Goal: Navigation & Orientation: Find specific page/section

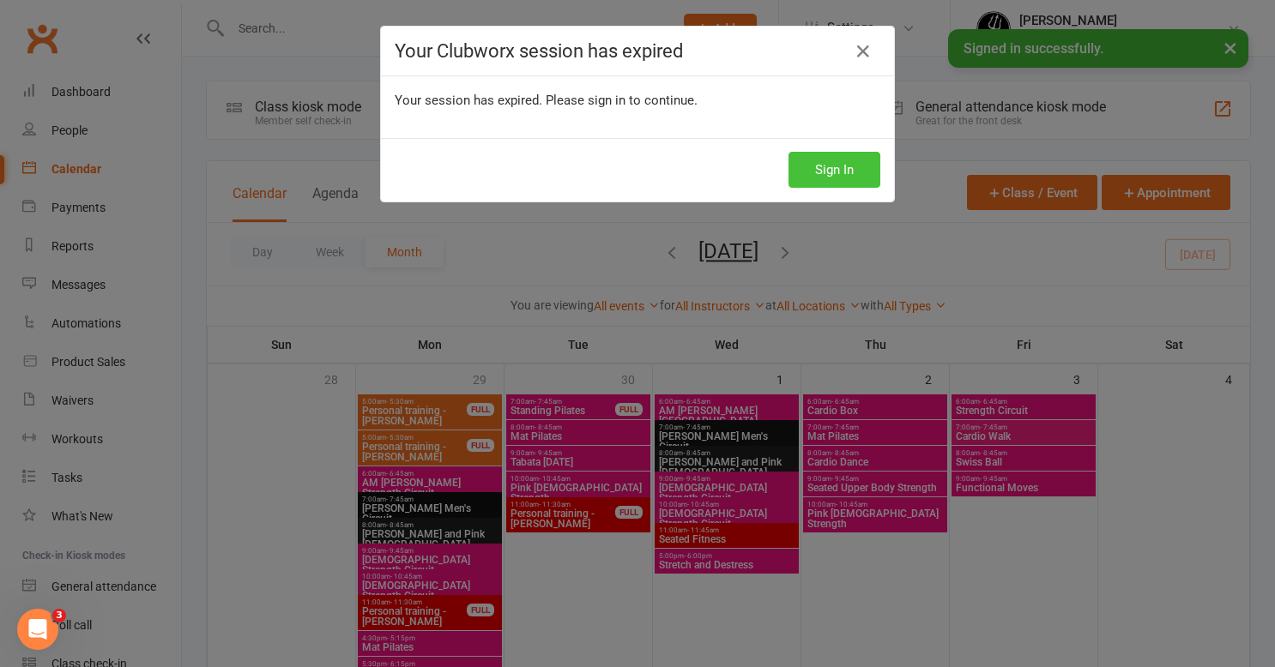
click at [853, 166] on button "Sign In" at bounding box center [834, 170] width 92 height 36
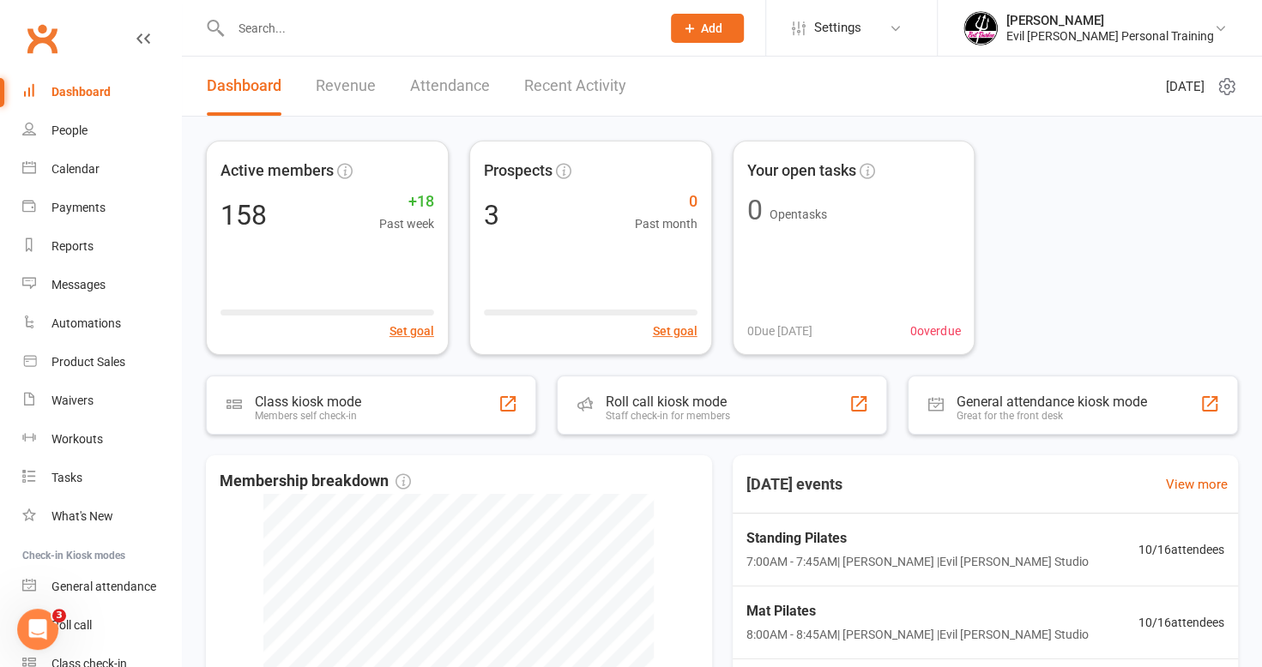
click at [364, 31] on input "text" at bounding box center [437, 28] width 423 height 24
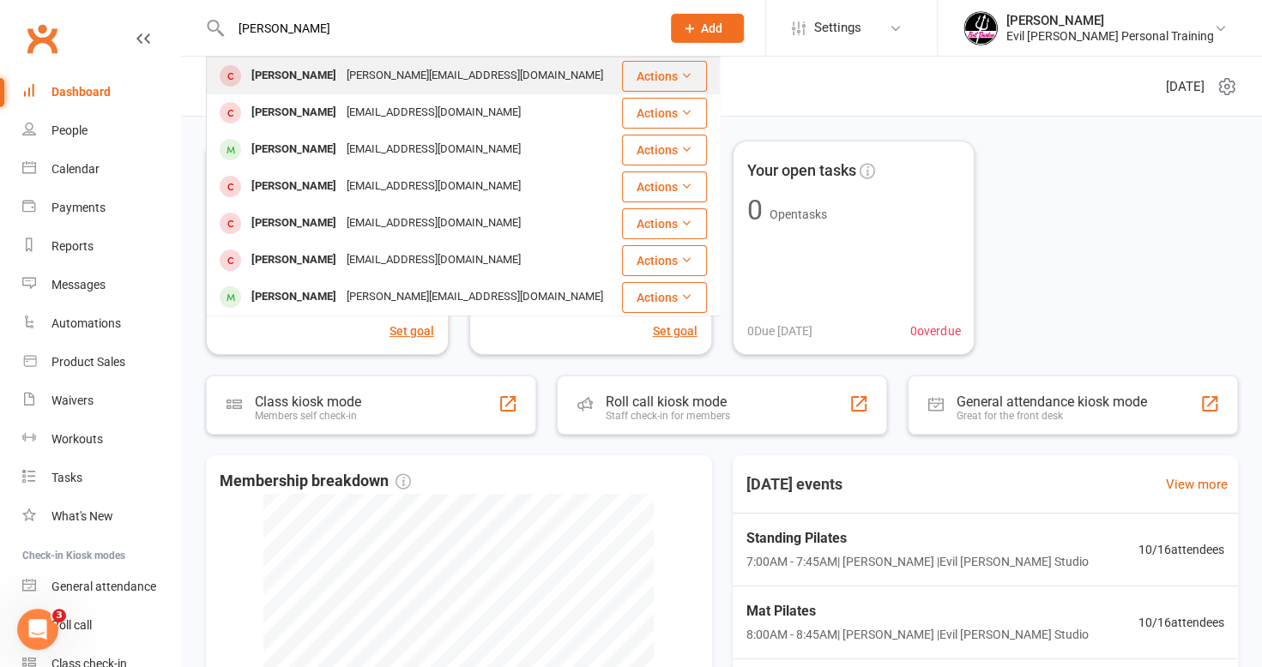
type input "[PERSON_NAME]"
click at [295, 74] on div "[PERSON_NAME]" at bounding box center [293, 75] width 95 height 25
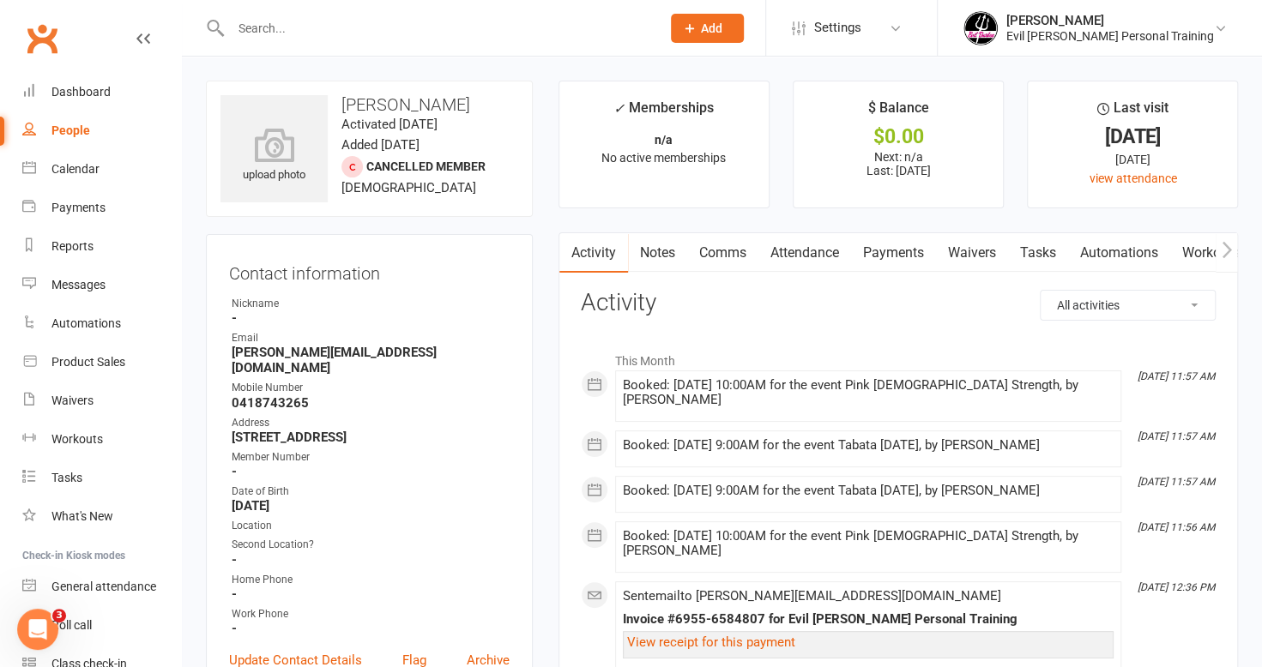
click at [279, 29] on input "text" at bounding box center [437, 28] width 423 height 24
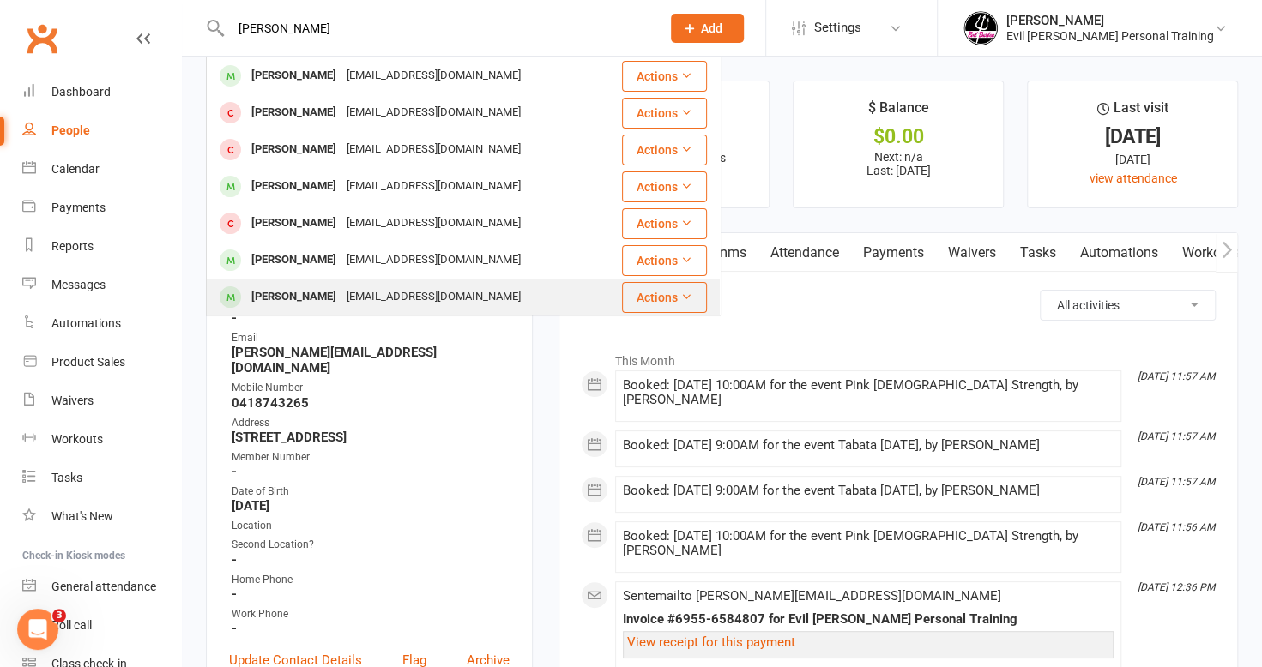
type input "[PERSON_NAME]"
click at [309, 291] on div "[PERSON_NAME]" at bounding box center [293, 297] width 95 height 25
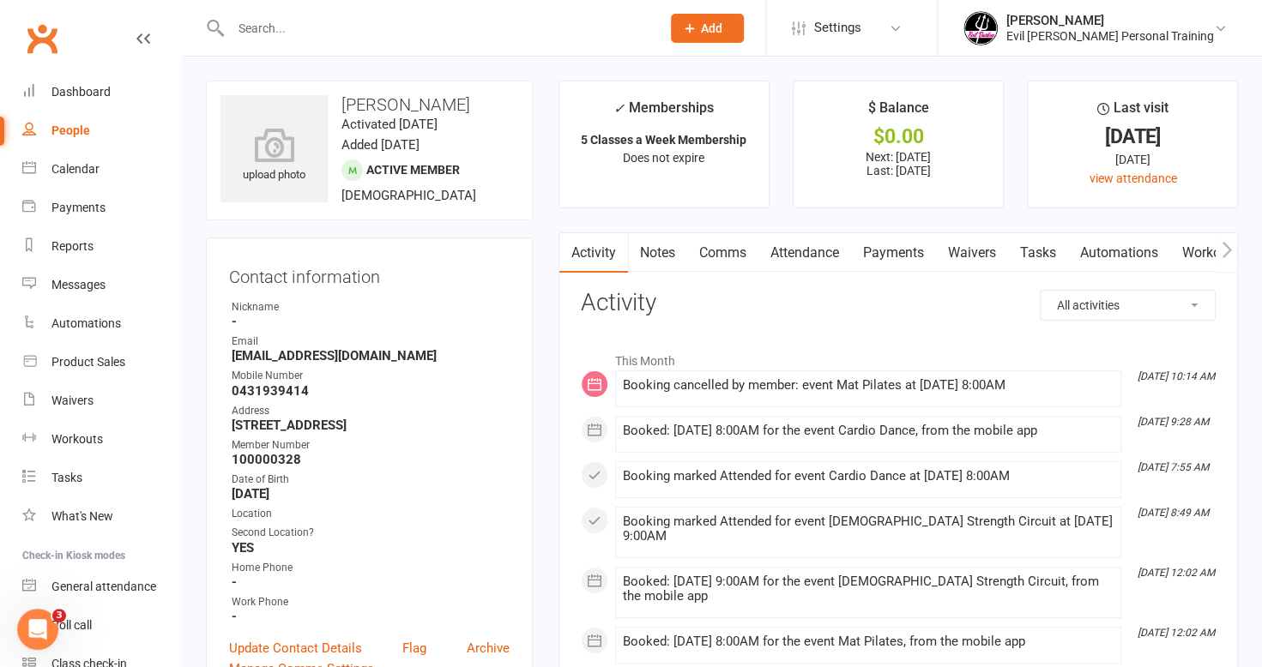
click at [915, 255] on link "Payments" at bounding box center [893, 252] width 85 height 39
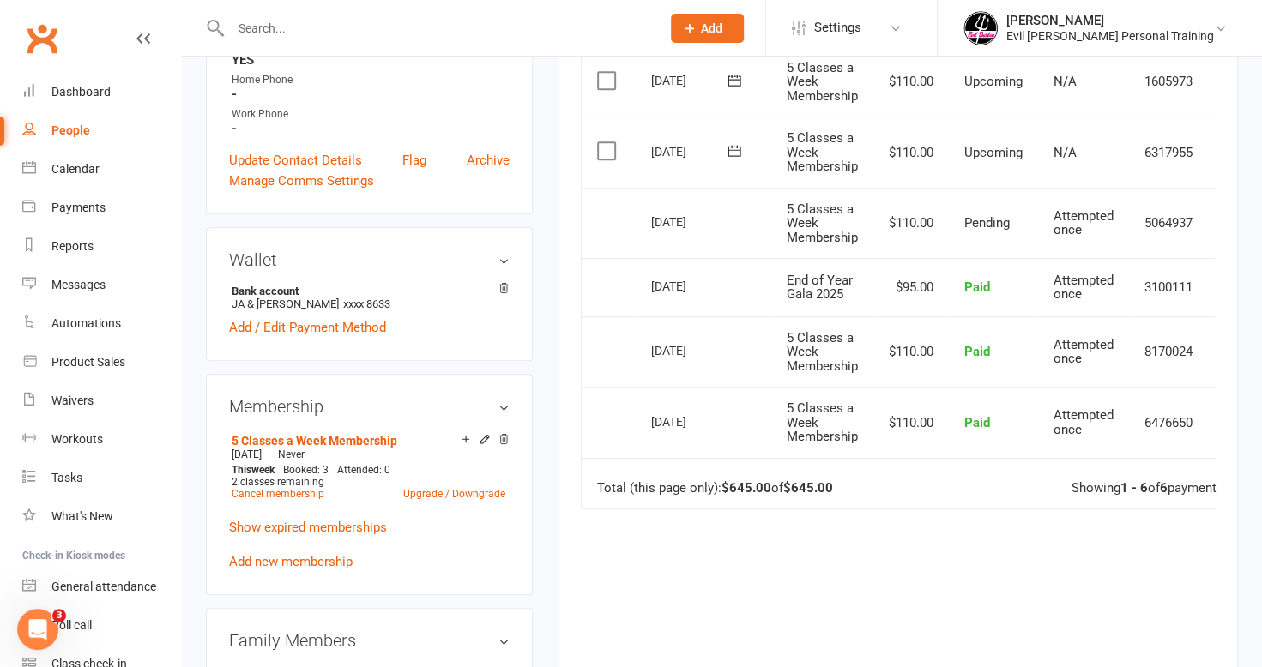
scroll to position [515, 0]
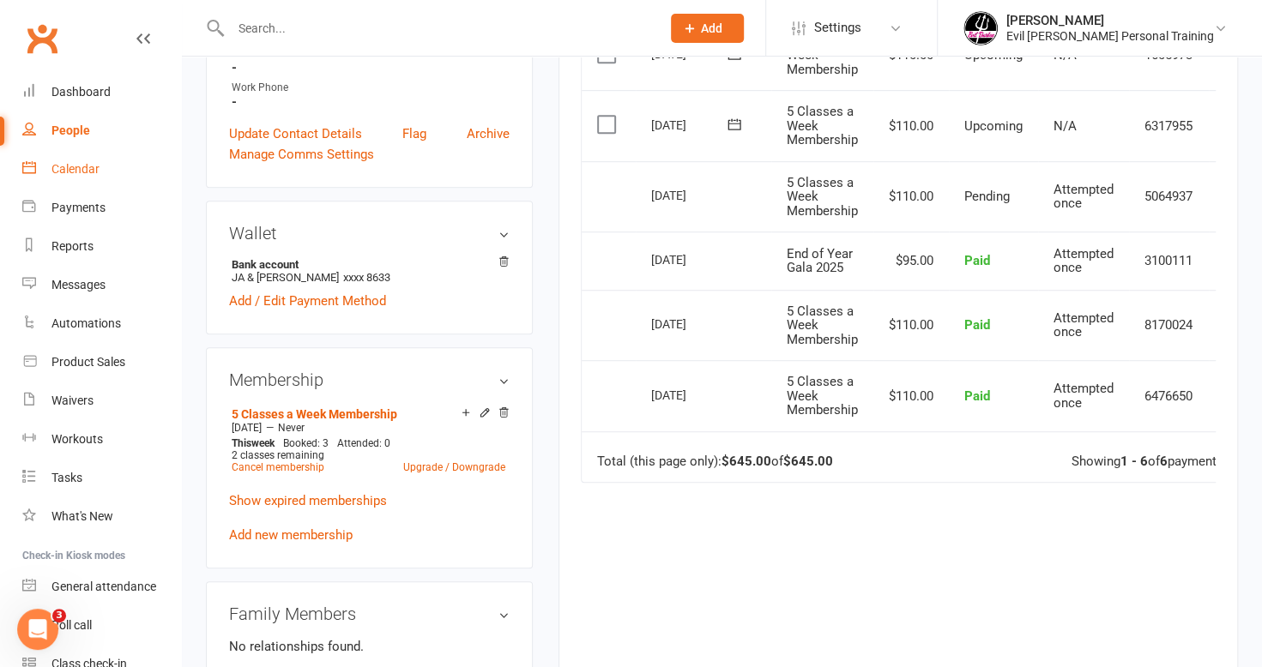
click at [72, 162] on div "Calendar" at bounding box center [75, 169] width 48 height 14
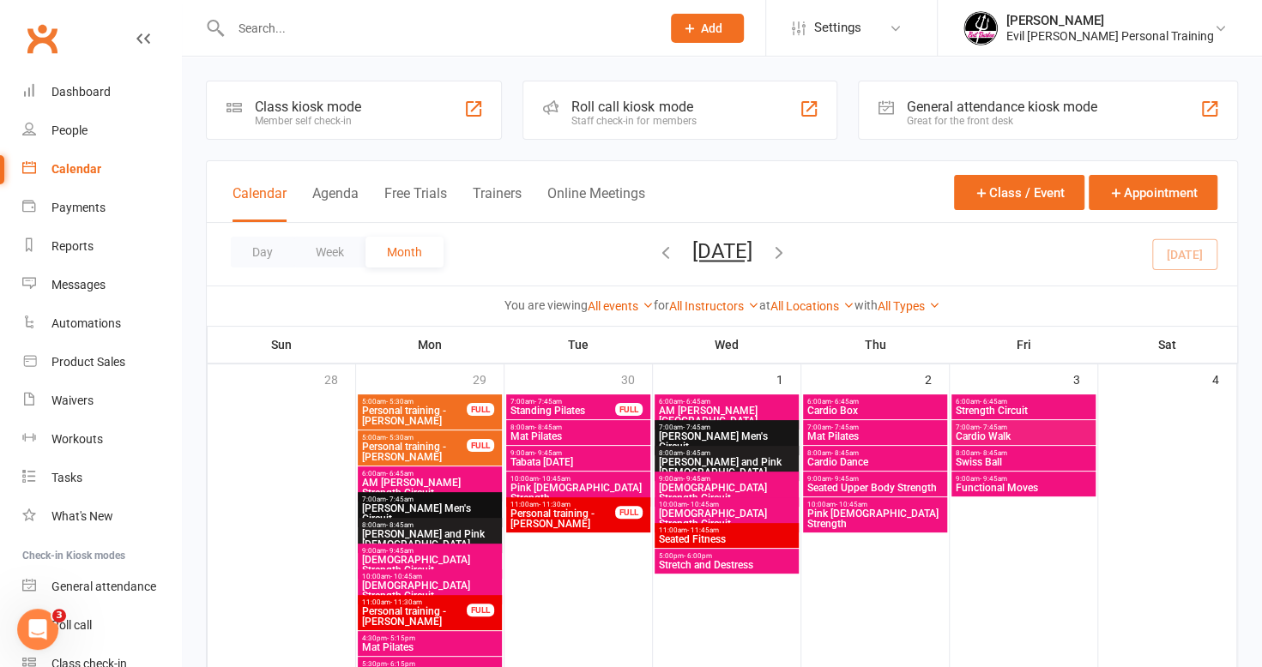
click at [788, 250] on icon "button" at bounding box center [778, 252] width 19 height 19
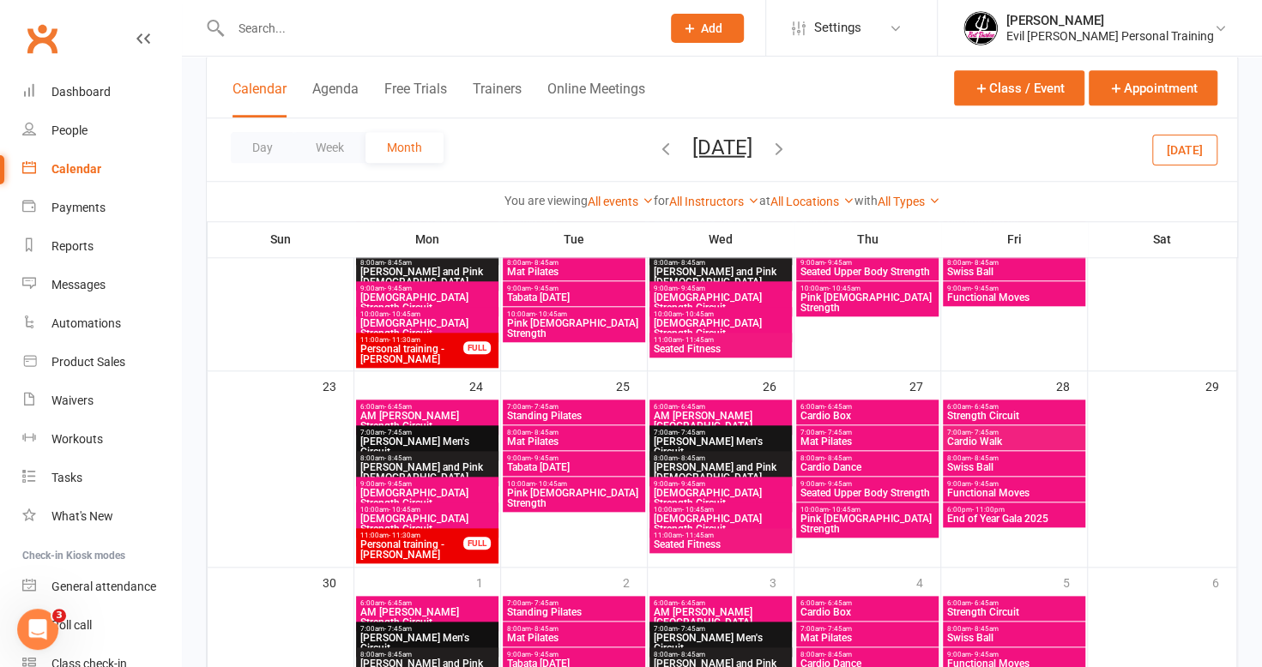
scroll to position [858, 0]
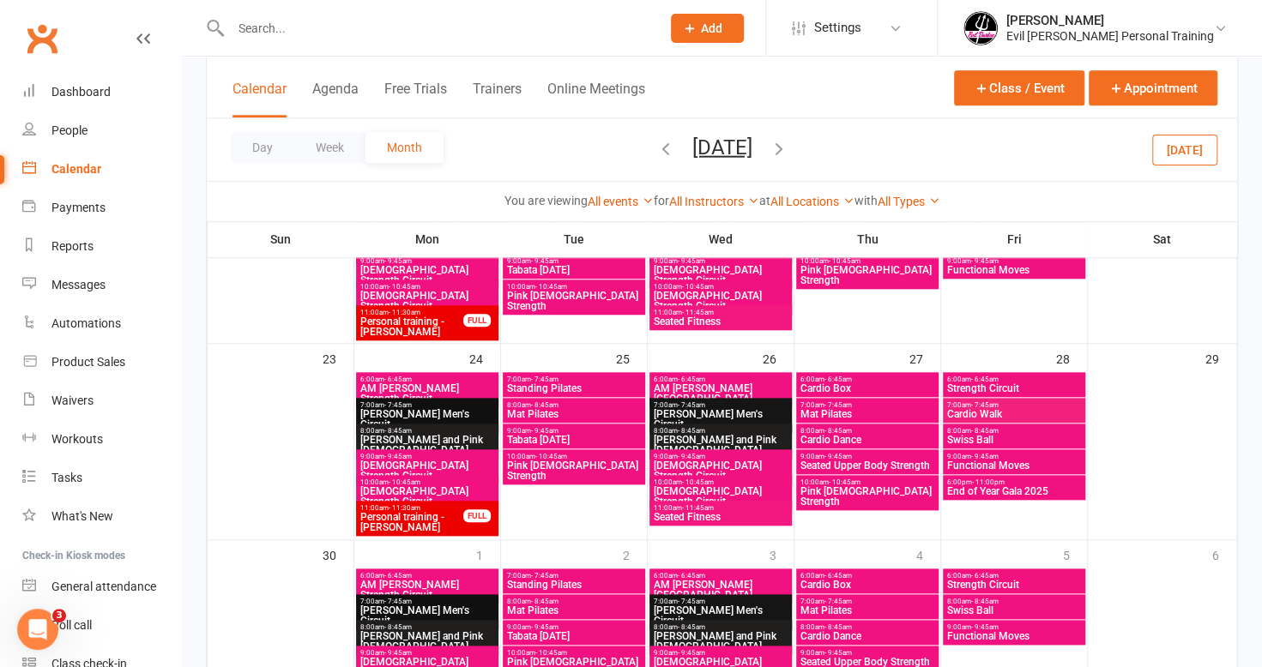
click at [1016, 486] on span "End of Year Gala 2025" at bounding box center [1014, 491] width 136 height 10
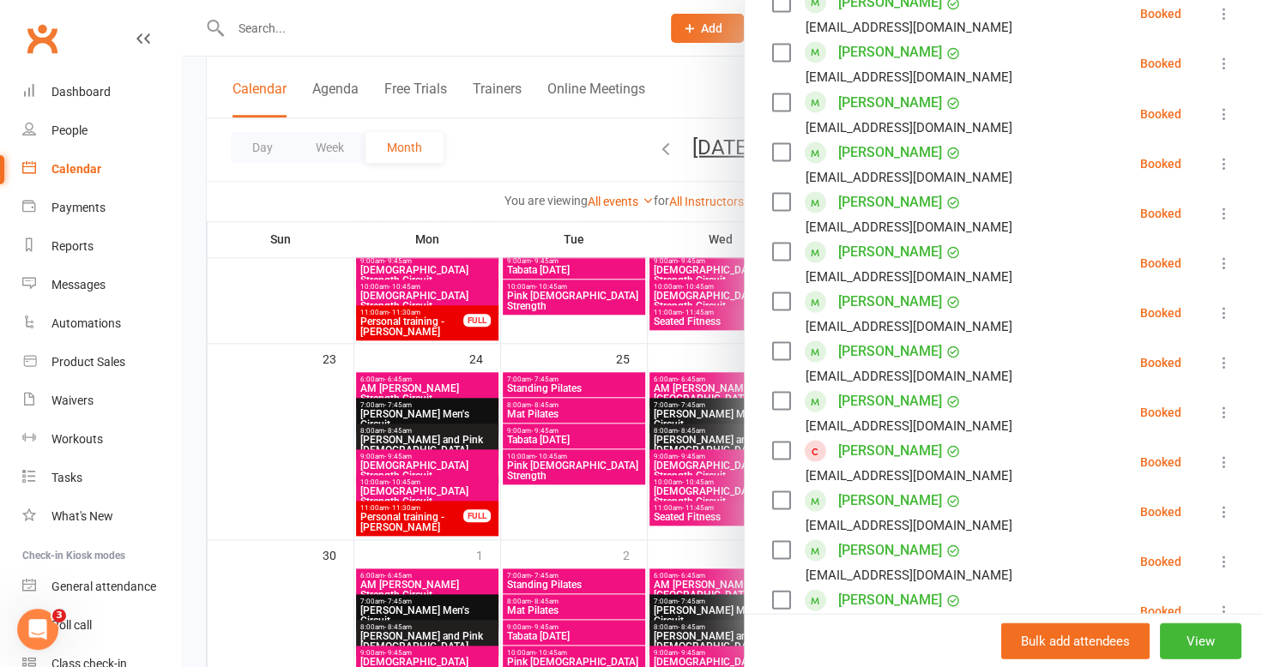
scroll to position [1115, 0]
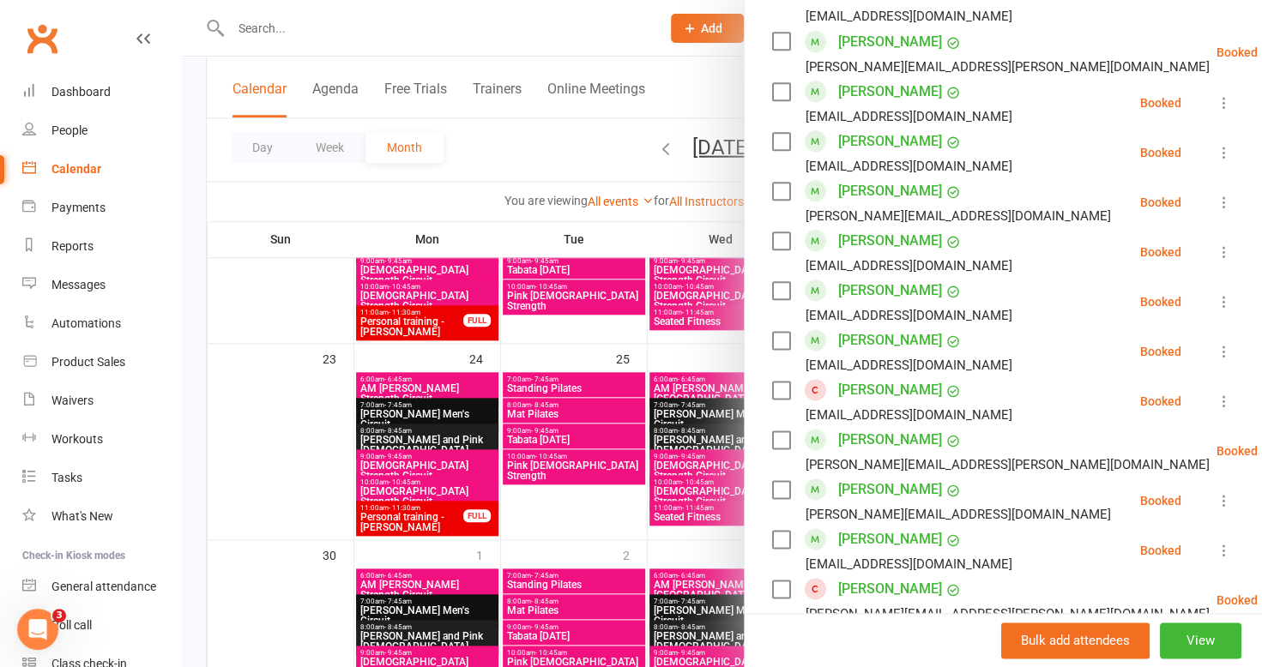
click at [219, 202] on div at bounding box center [722, 333] width 1080 height 667
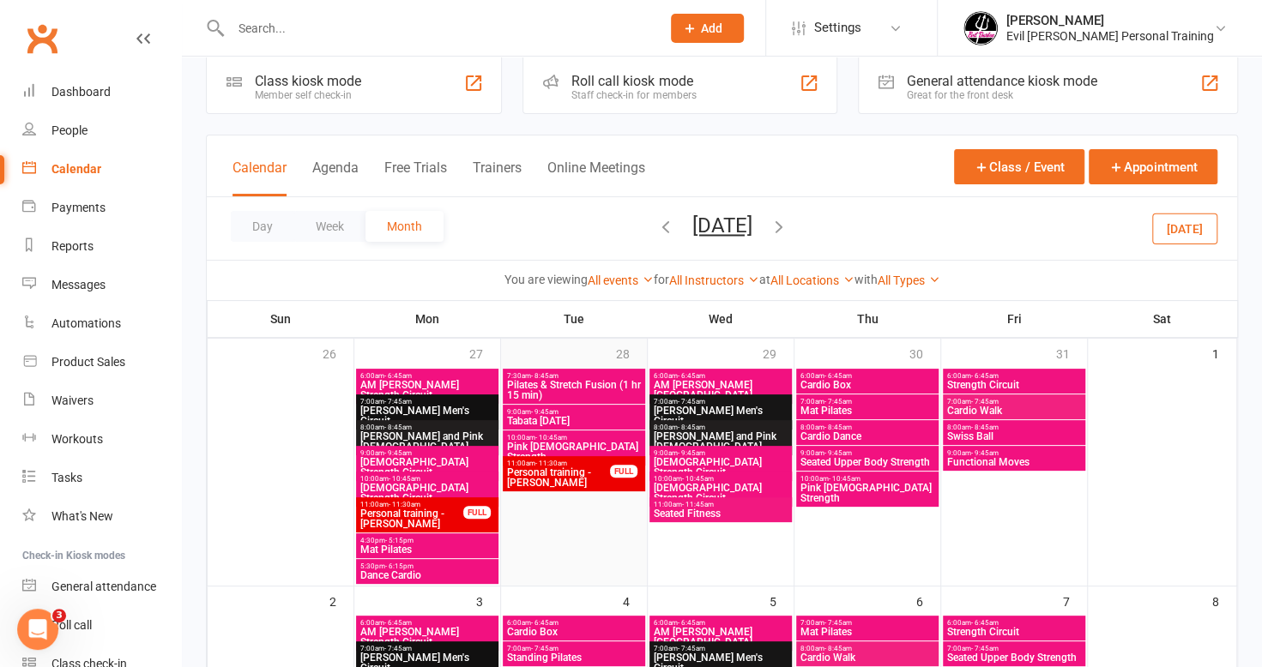
scroll to position [0, 0]
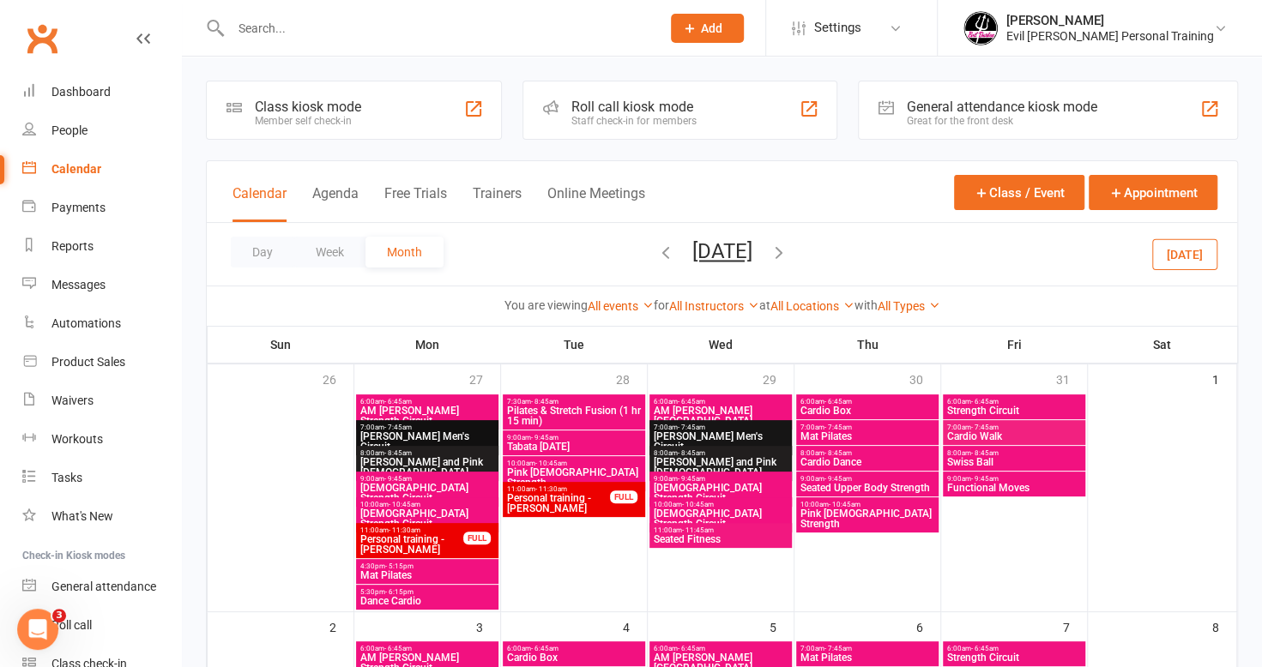
click at [656, 258] on icon "button" at bounding box center [665, 252] width 19 height 19
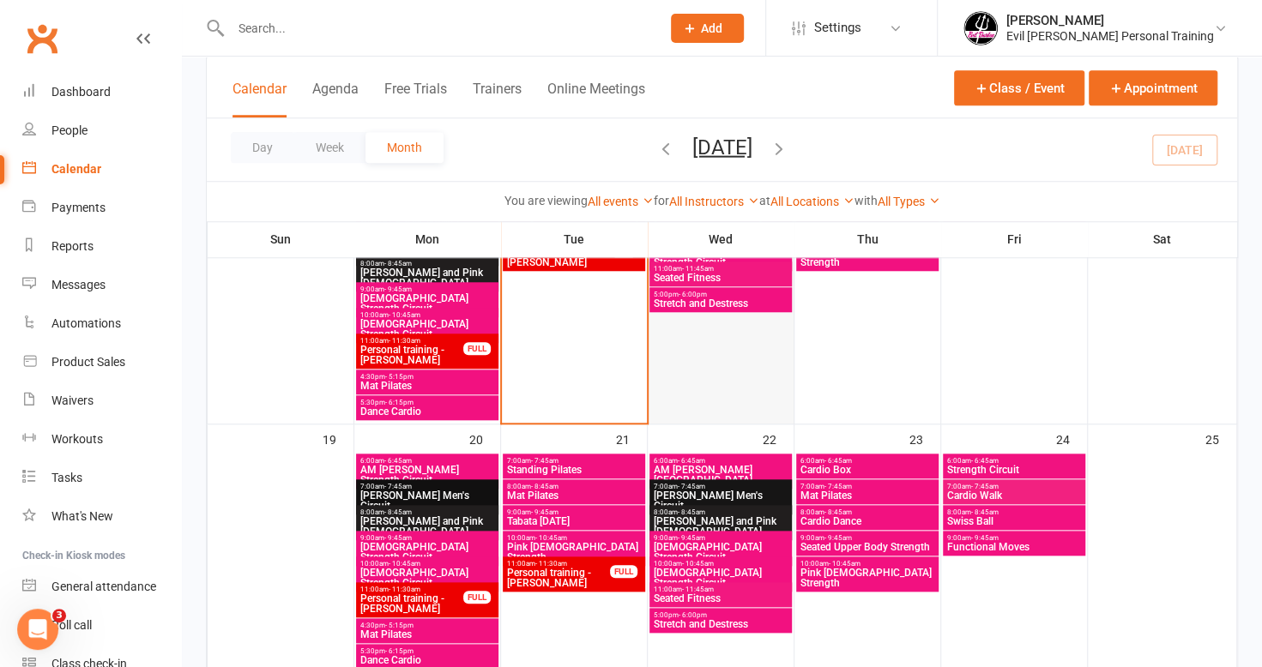
scroll to position [858, 0]
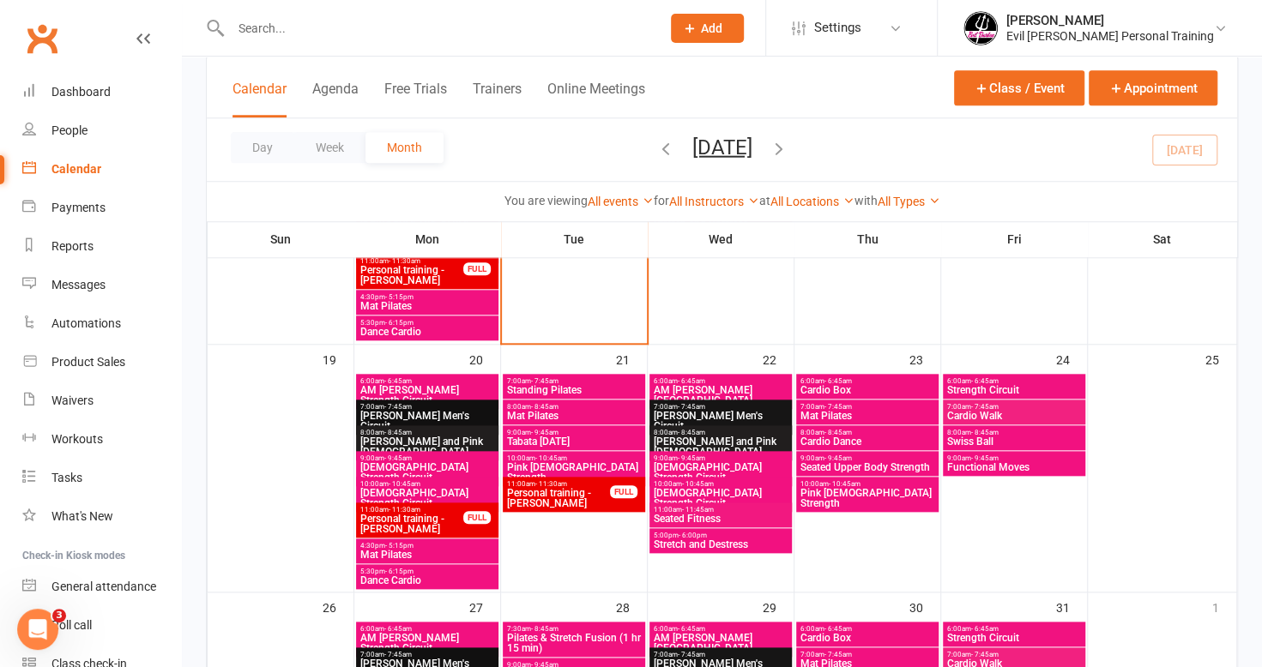
click at [980, 462] on span "Functional Moves" at bounding box center [1014, 467] width 136 height 10
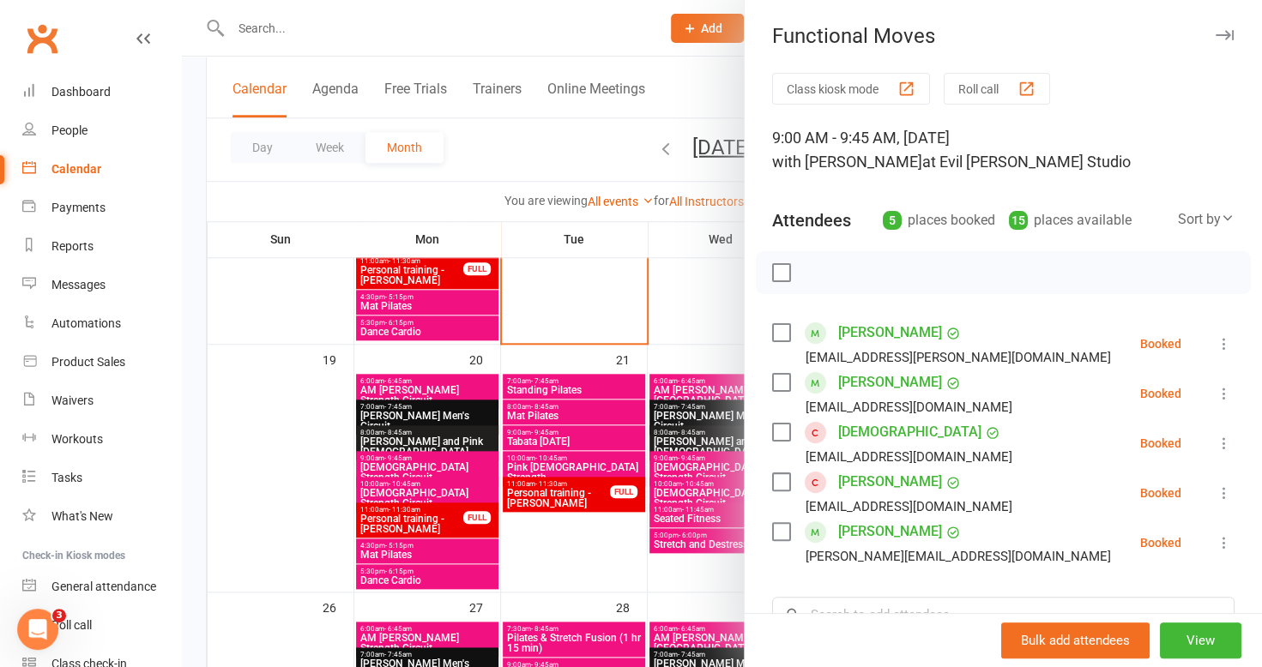
click at [691, 295] on div at bounding box center [722, 333] width 1080 height 667
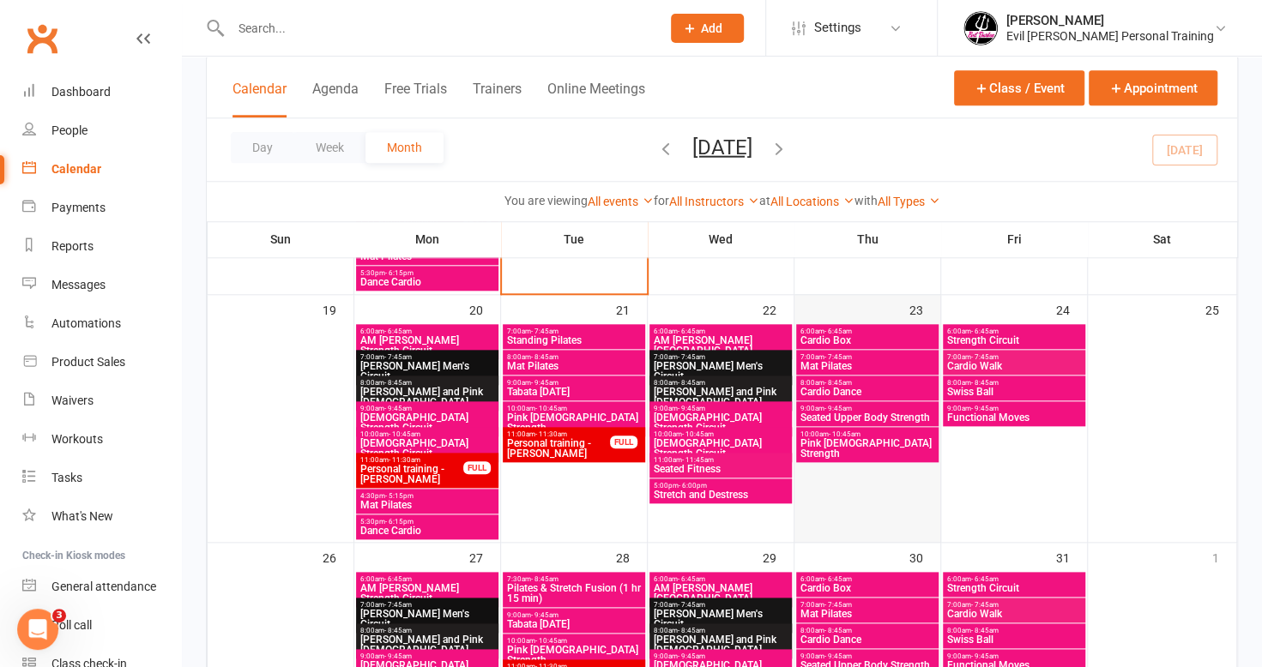
scroll to position [944, 0]
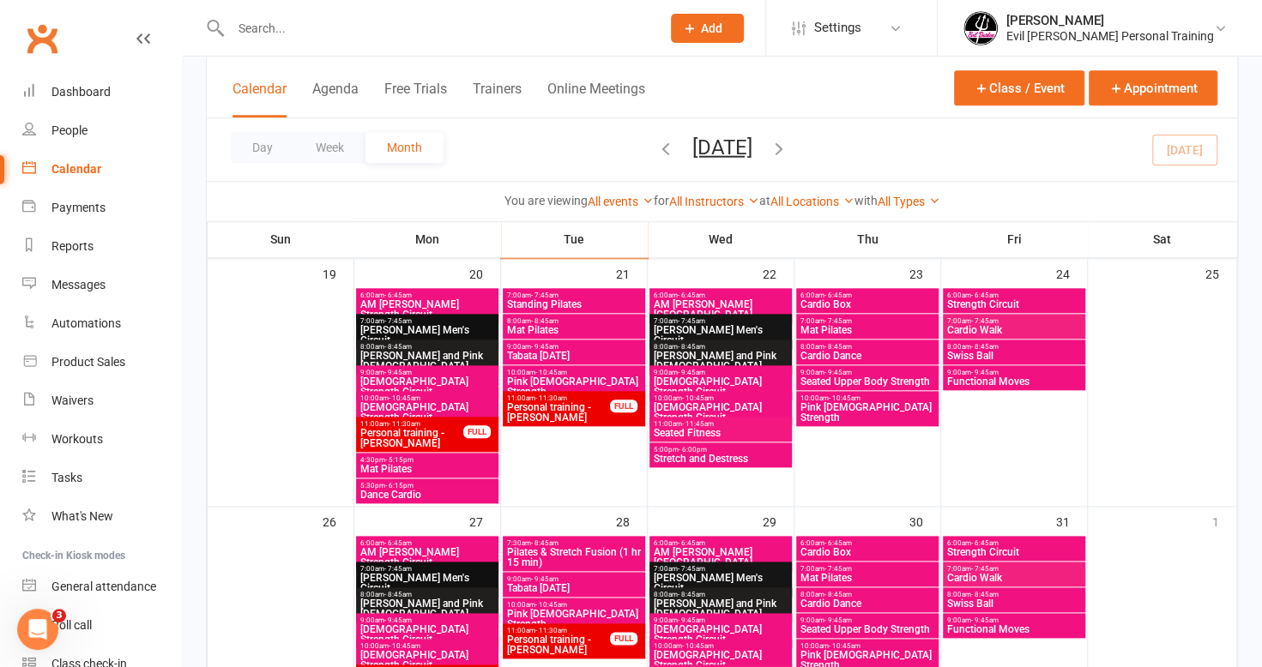
click at [961, 334] on span "Cardio Walk" at bounding box center [1014, 330] width 136 height 10
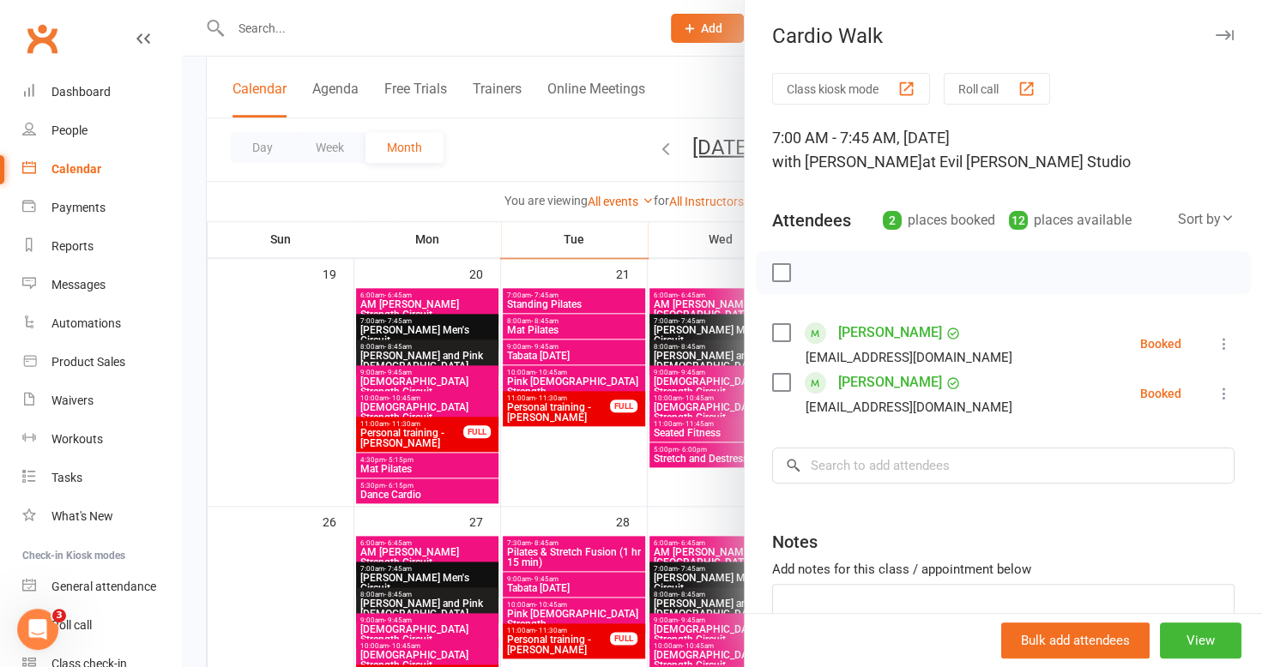
click at [311, 365] on div at bounding box center [722, 333] width 1080 height 667
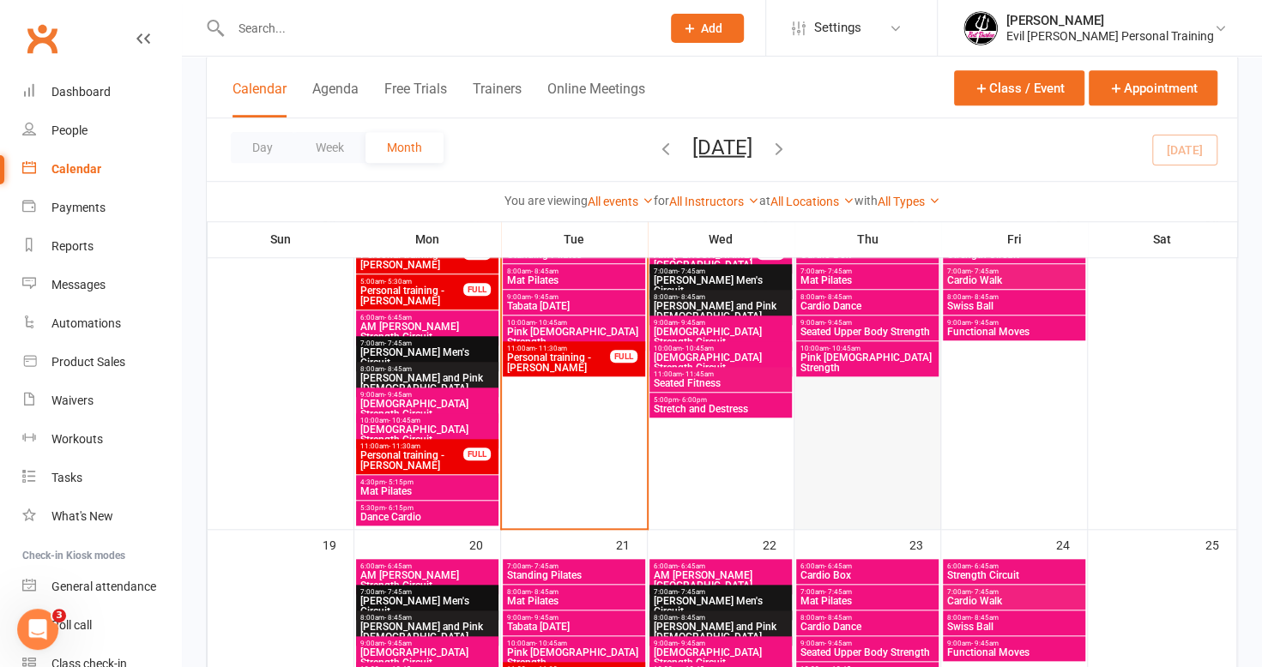
scroll to position [600, 0]
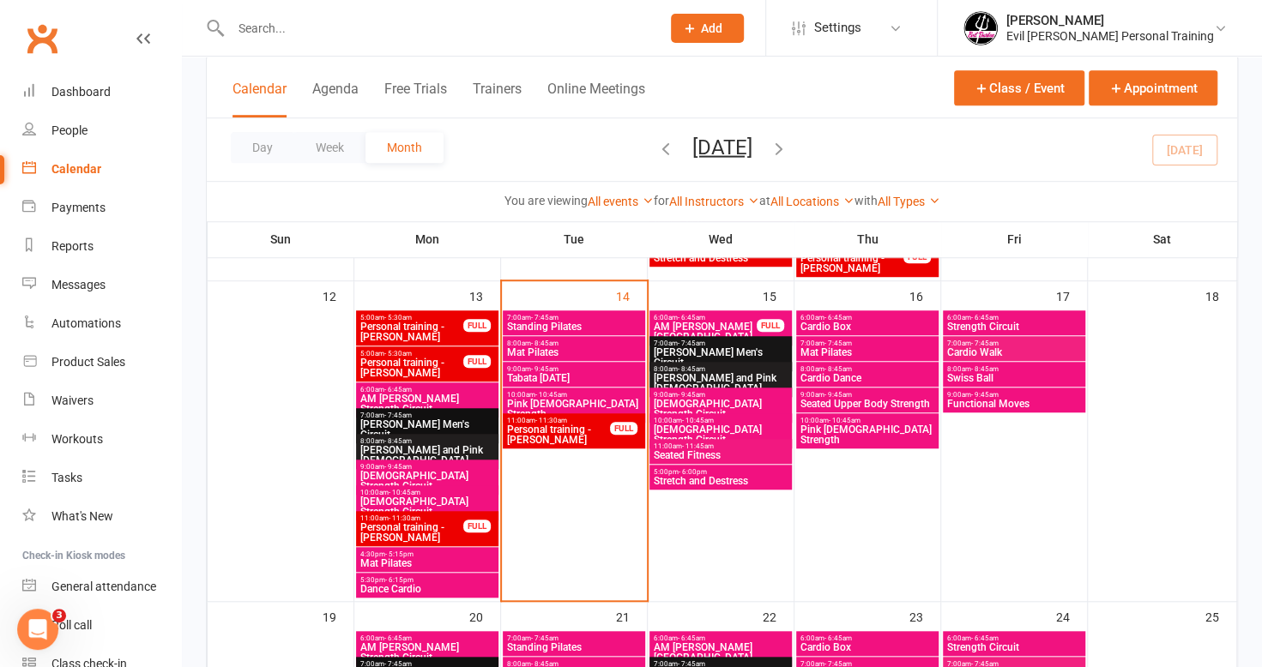
click at [1017, 347] on span "Cardio Walk" at bounding box center [1014, 352] width 136 height 10
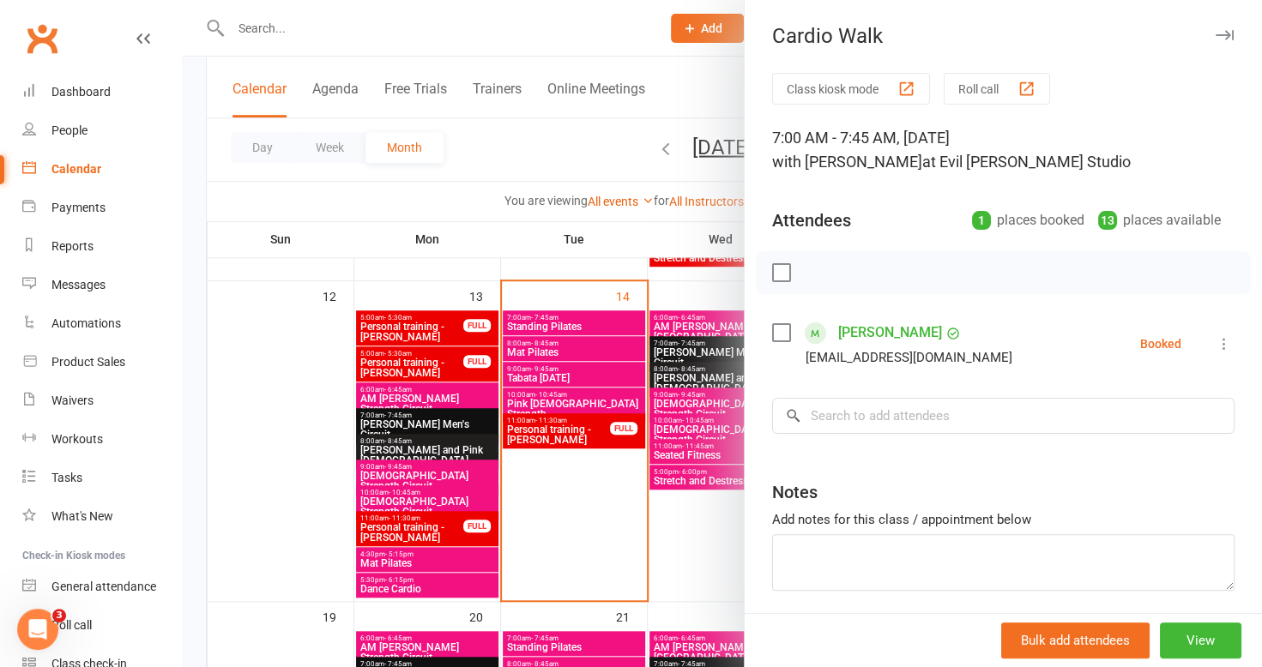
drag, startPoint x: 293, startPoint y: 341, endPoint x: 443, endPoint y: 354, distance: 149.8
click at [293, 341] on div at bounding box center [722, 333] width 1080 height 667
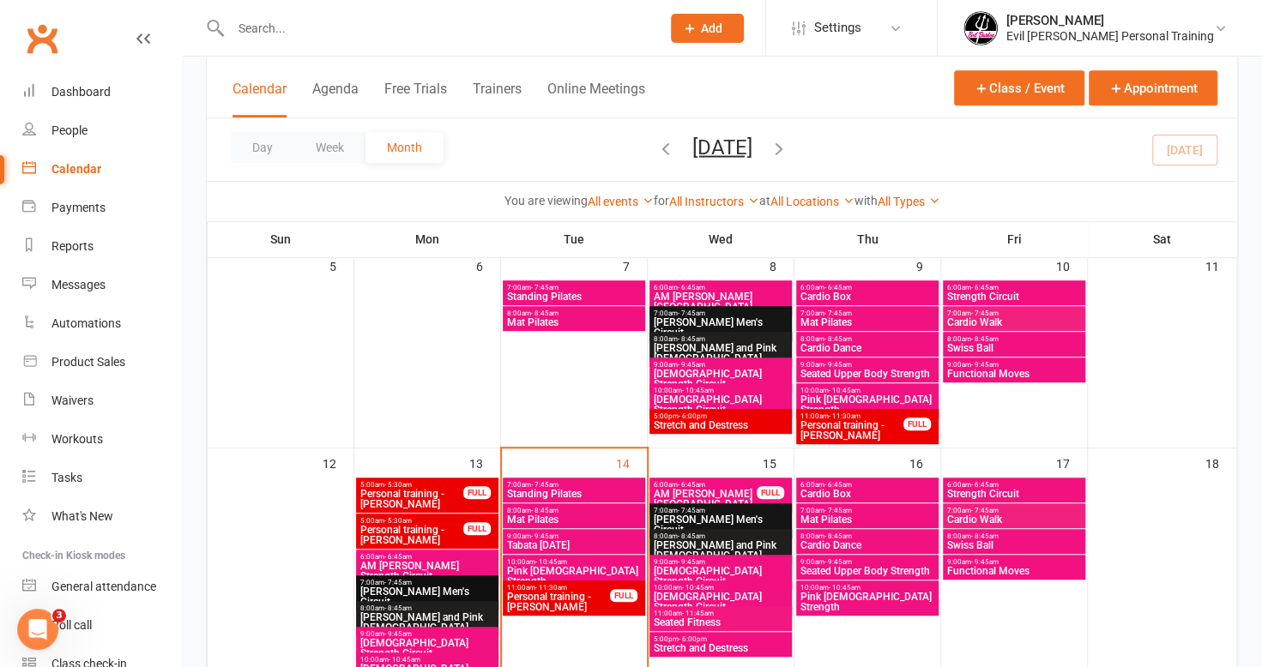
scroll to position [429, 0]
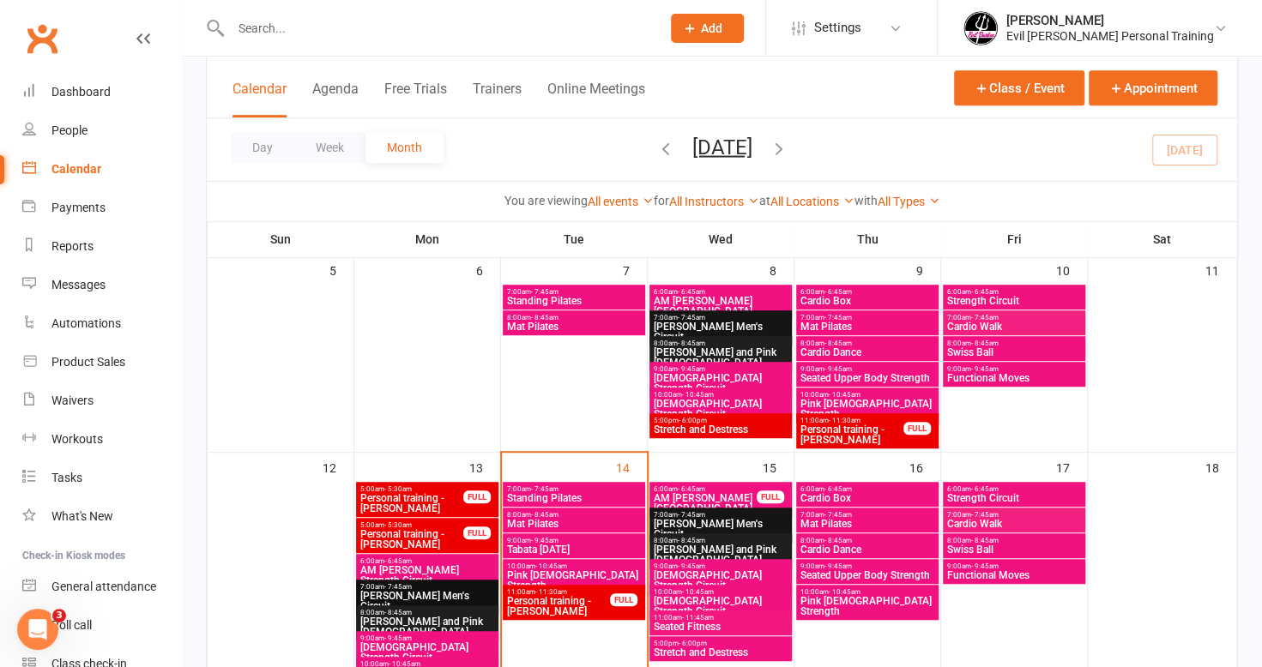
click at [971, 316] on span "- 7:45am" at bounding box center [984, 318] width 27 height 8
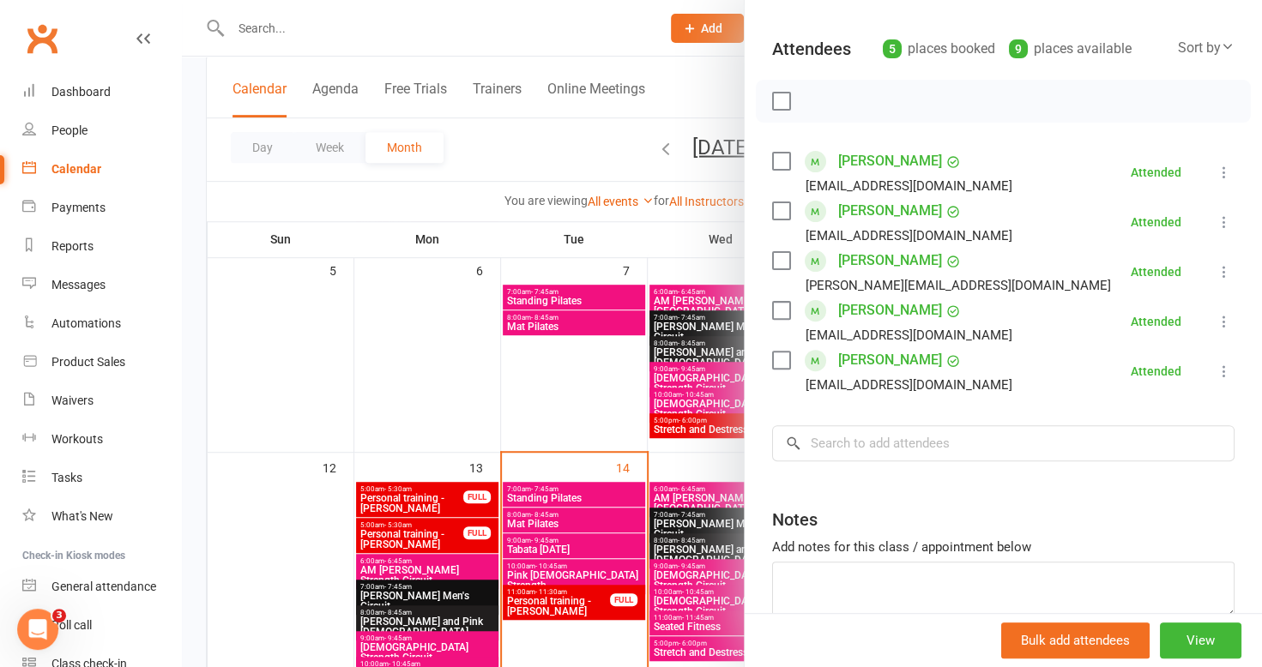
scroll to position [86, 0]
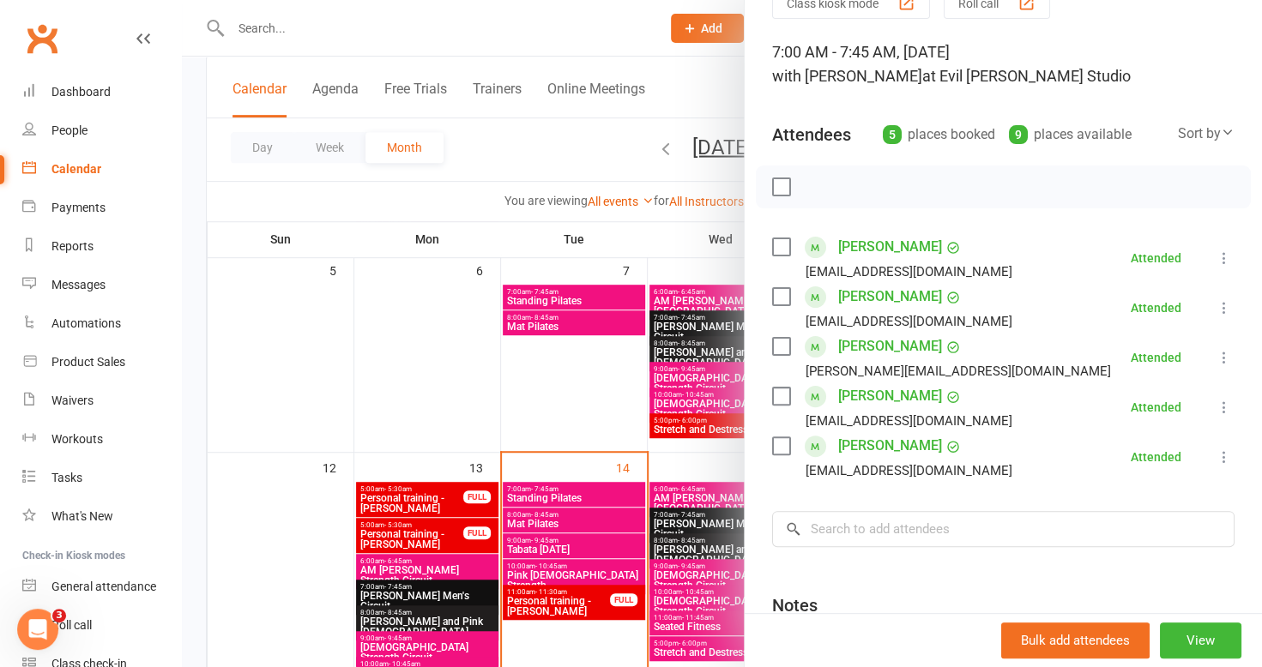
drag, startPoint x: 389, startPoint y: 359, endPoint x: 433, endPoint y: 359, distance: 43.7
click at [389, 359] on div at bounding box center [722, 333] width 1080 height 667
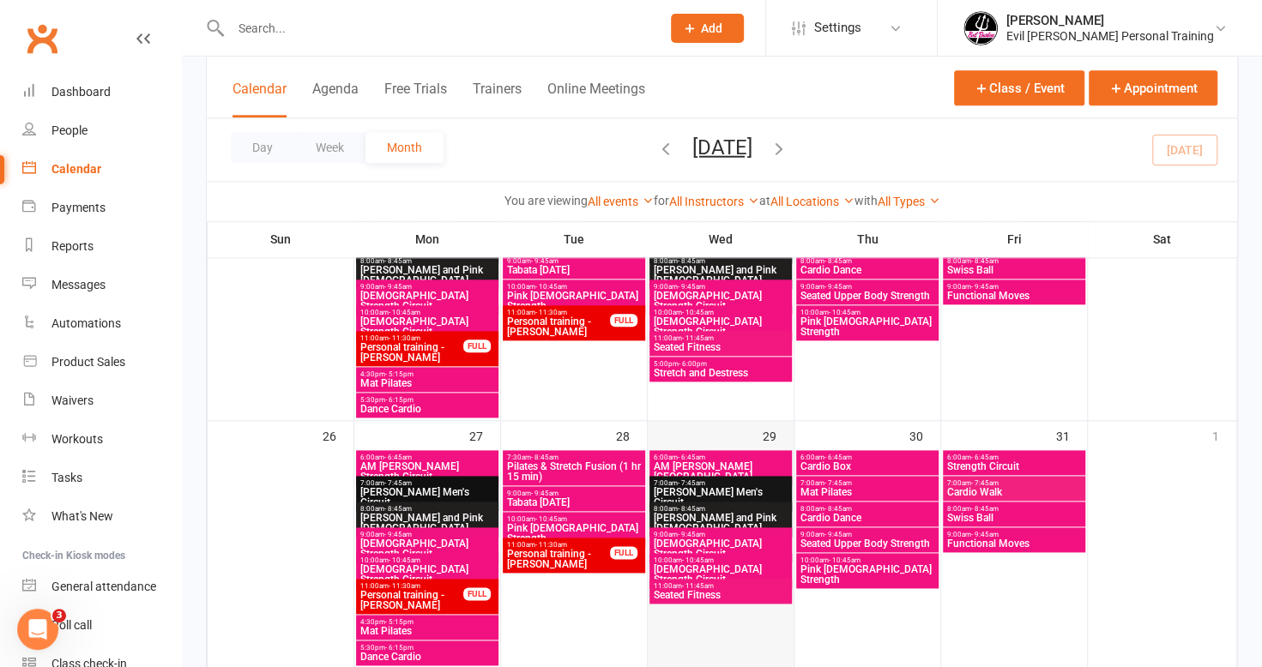
scroll to position [944, 0]
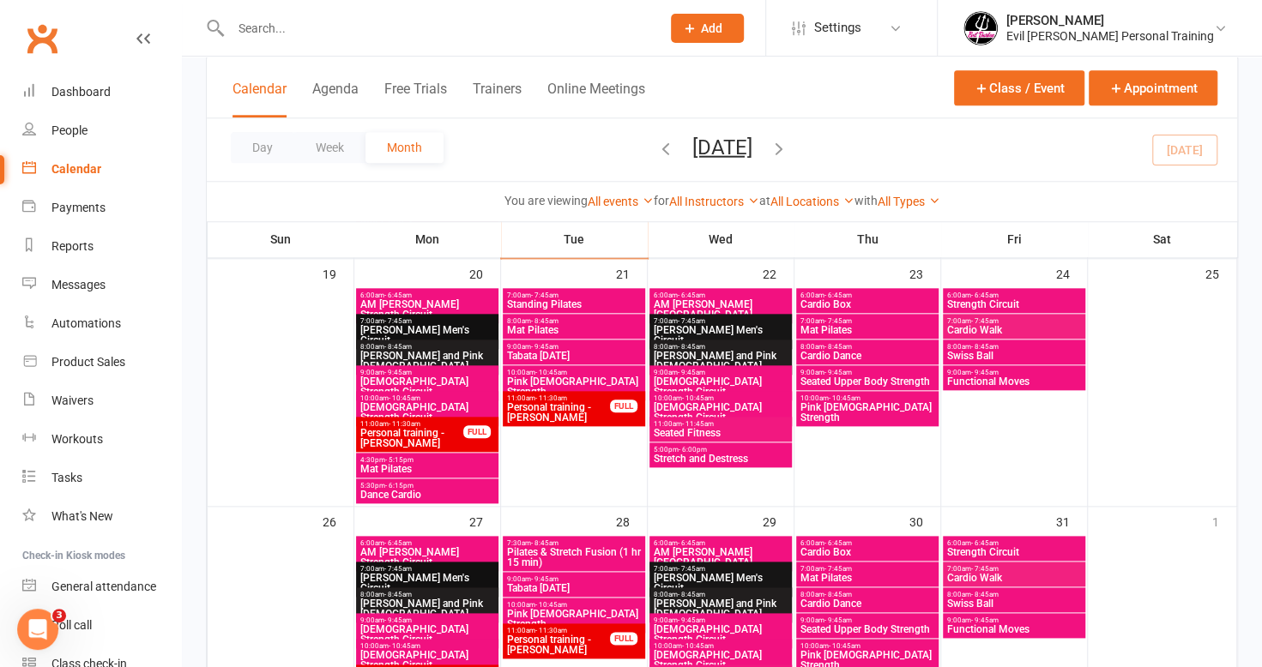
click at [732, 456] on span "Stretch and Destress" at bounding box center [721, 459] width 136 height 10
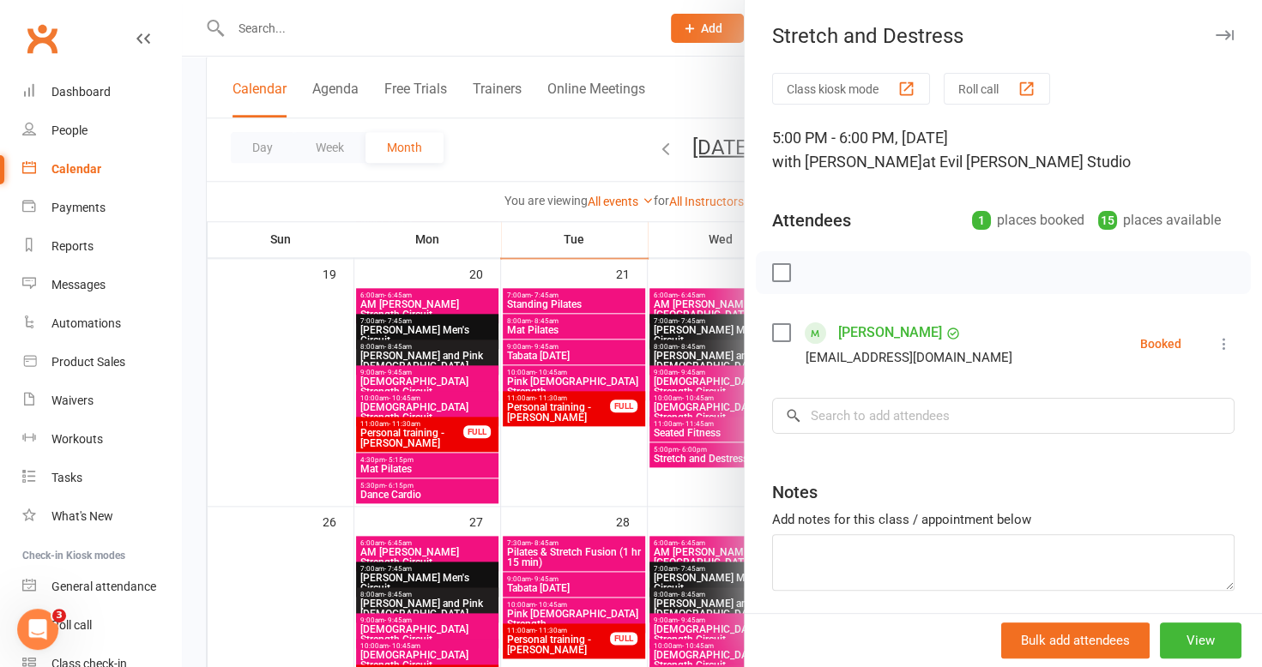
click at [567, 438] on div at bounding box center [722, 333] width 1080 height 667
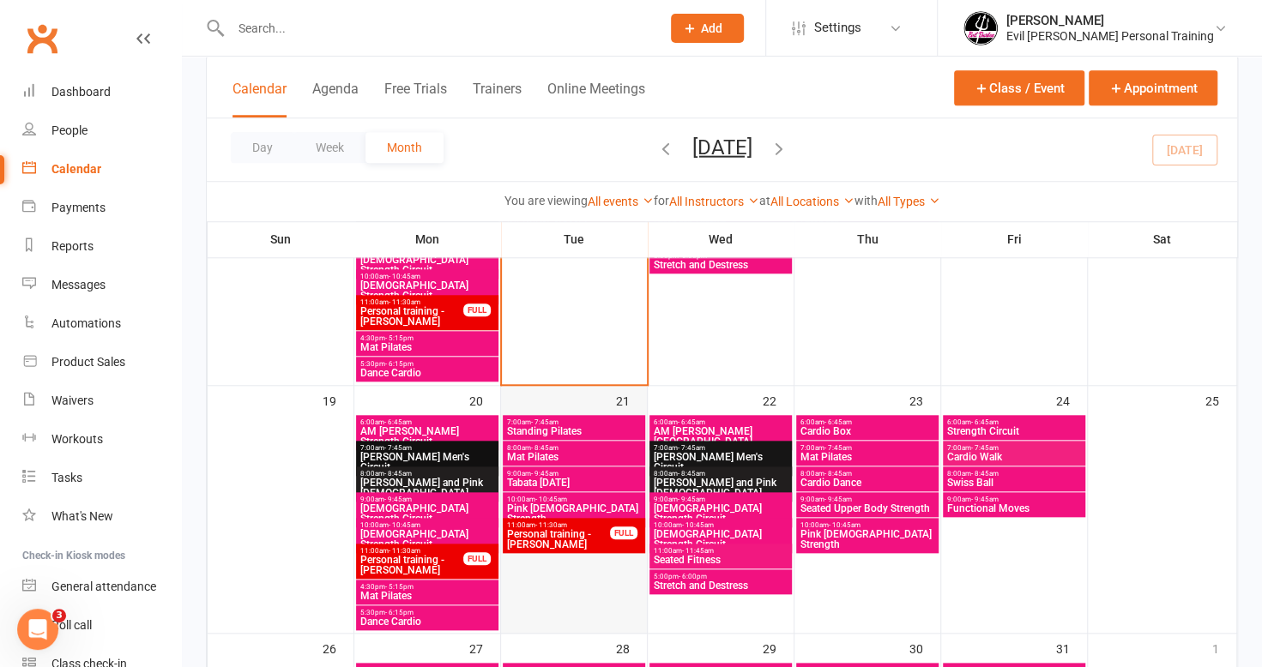
scroll to position [686, 0]
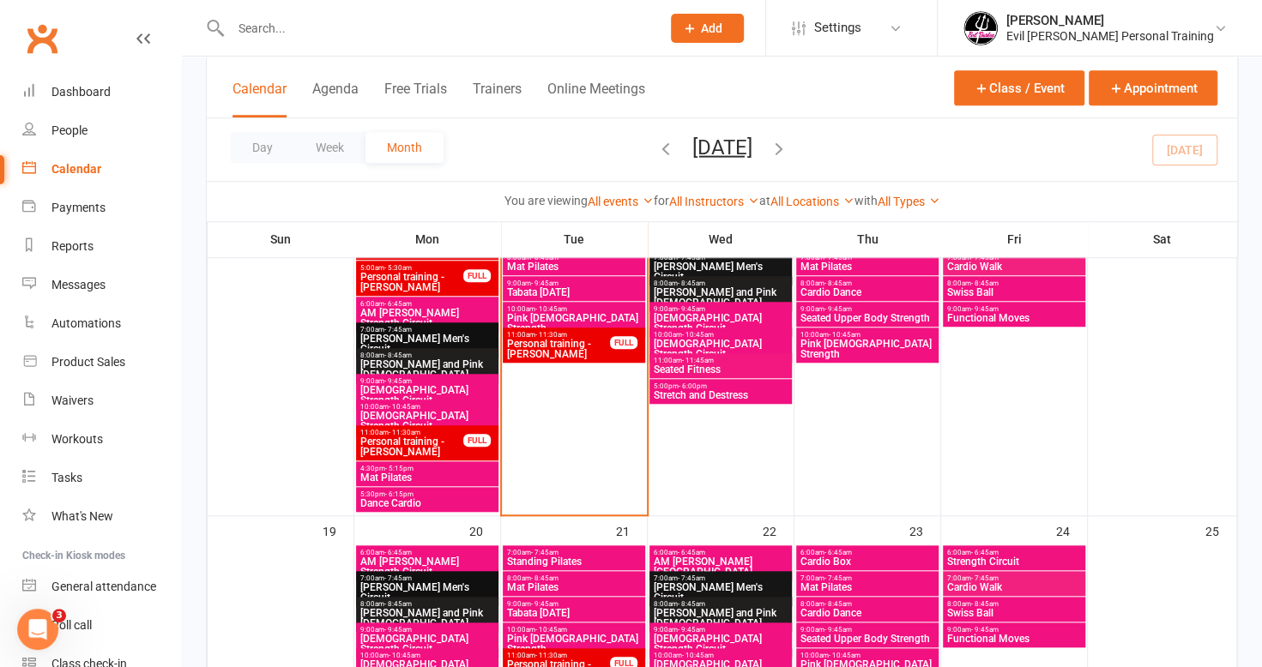
click at [408, 473] on span "Mat Pilates" at bounding box center [427, 478] width 136 height 10
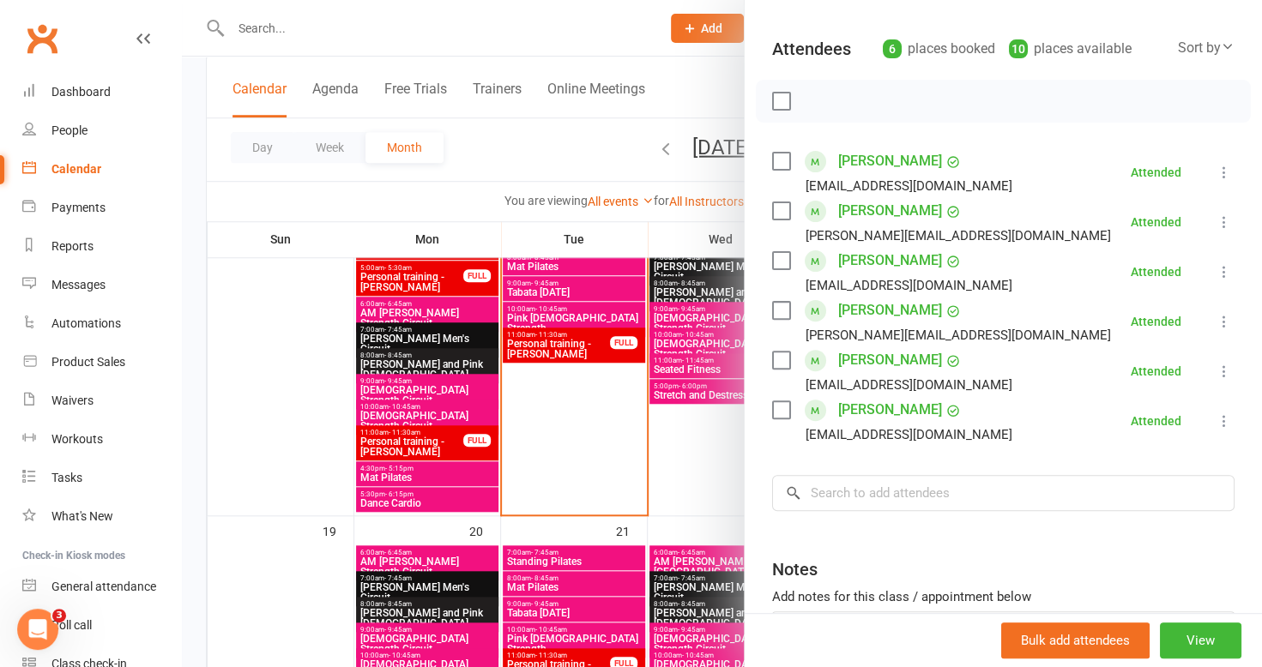
scroll to position [86, 0]
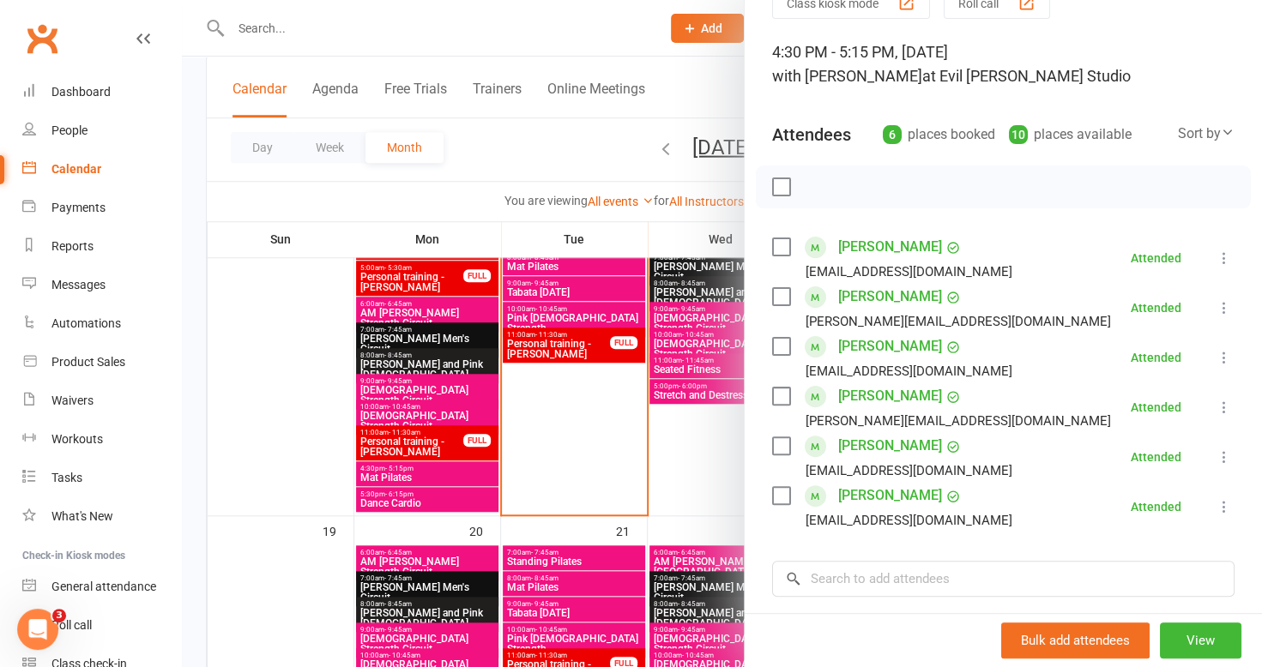
click at [328, 329] on div at bounding box center [722, 333] width 1080 height 667
